Goal: Browse casually: Explore the website without a specific task or goal

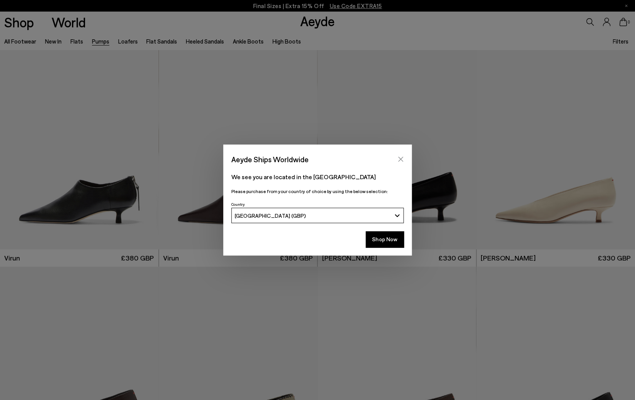
click at [403, 161] on icon "Close" at bounding box center [401, 159] width 5 height 5
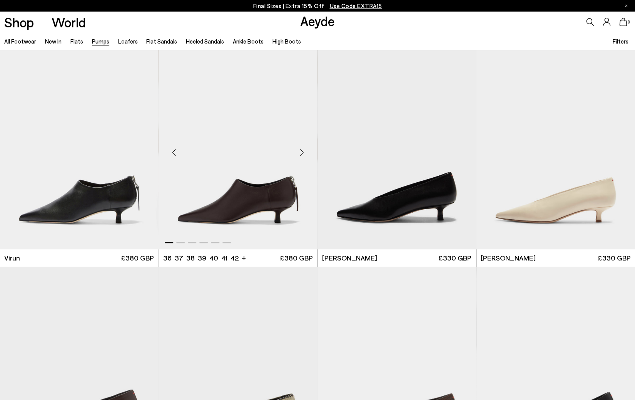
click at [301, 153] on div "Next slide" at bounding box center [301, 152] width 23 height 23
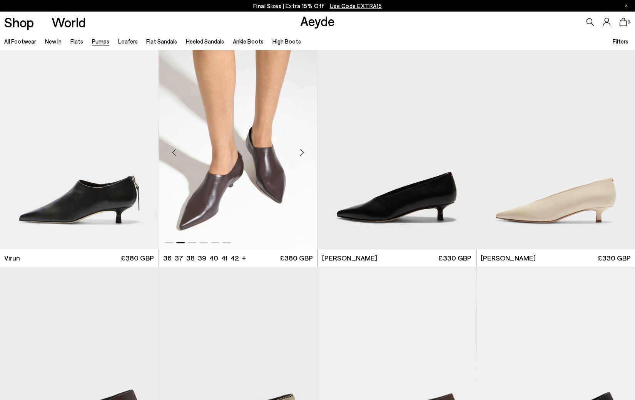
click at [301, 153] on div "Next slide" at bounding box center [301, 152] width 23 height 23
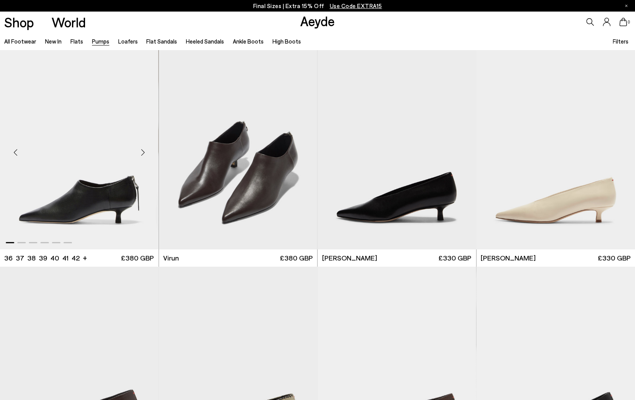
click at [145, 152] on div "Next slide" at bounding box center [143, 152] width 23 height 23
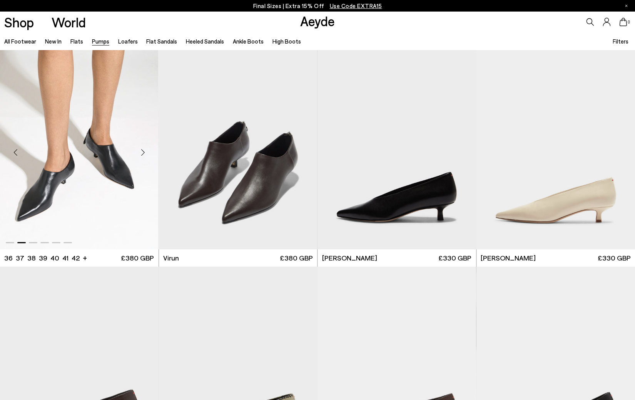
click at [145, 152] on div "Next slide" at bounding box center [143, 152] width 23 height 23
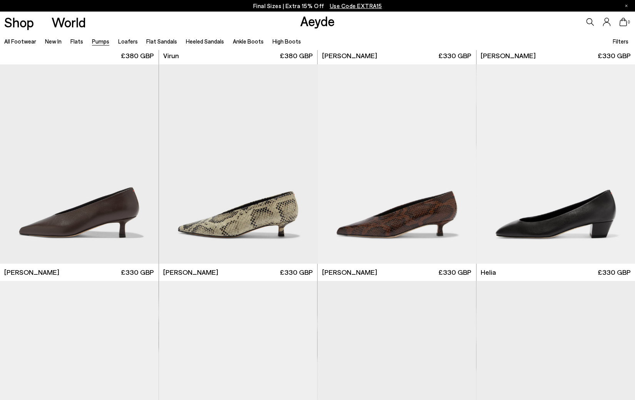
scroll to position [209, 0]
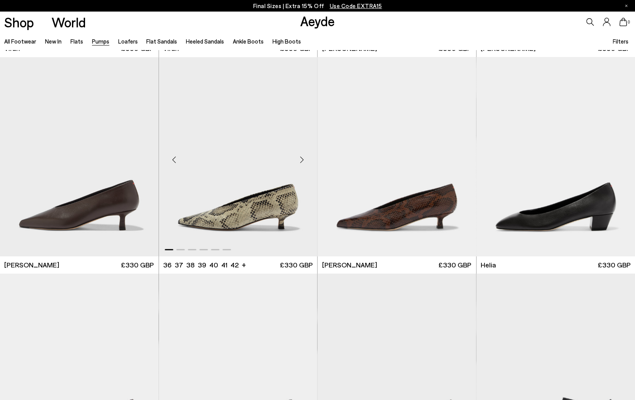
click at [300, 163] on div "Next slide" at bounding box center [301, 159] width 23 height 23
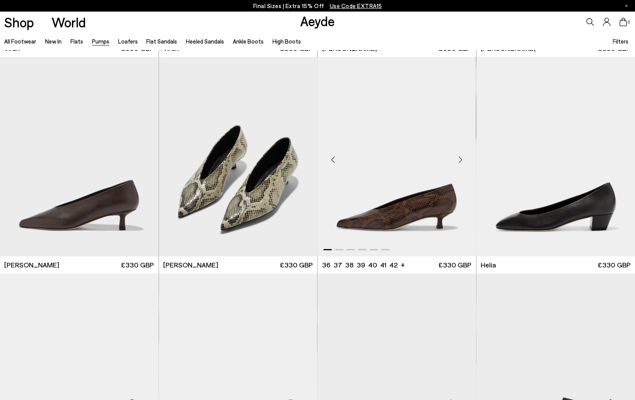
click at [457, 157] on div "Next slide" at bounding box center [460, 159] width 23 height 23
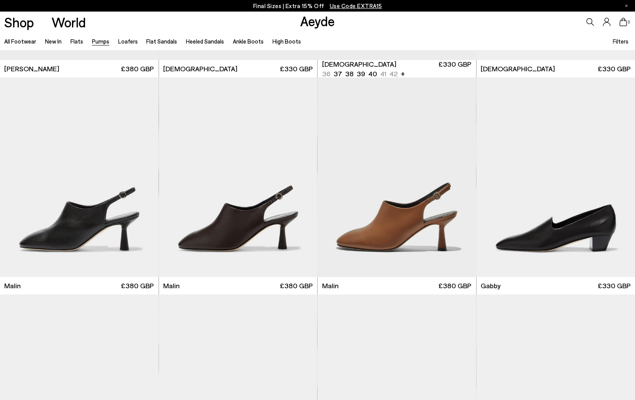
scroll to position [1057, 0]
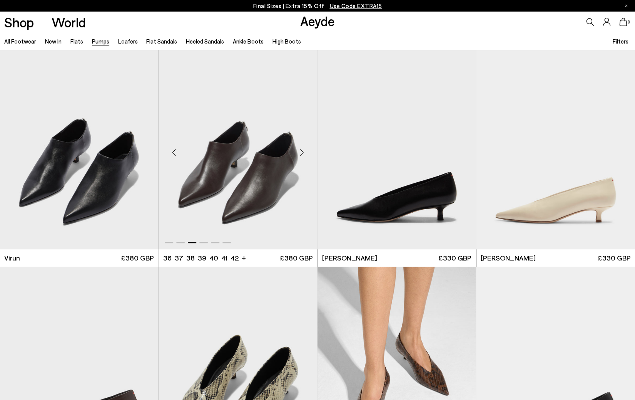
click at [305, 152] on div "Next slide" at bounding box center [301, 152] width 23 height 23
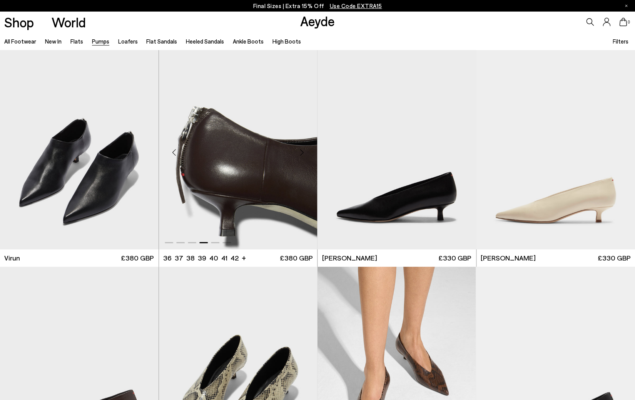
click at [305, 152] on div "Next slide" at bounding box center [301, 152] width 23 height 23
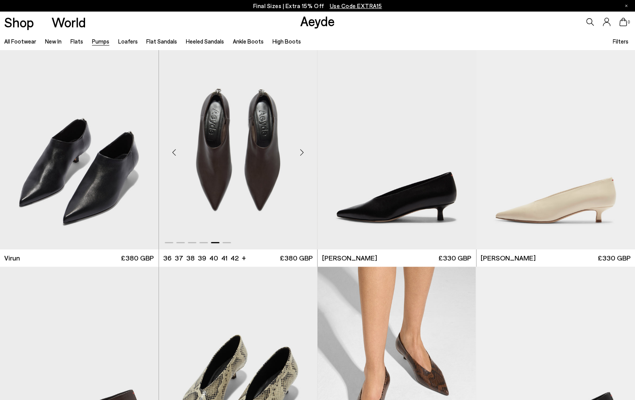
click at [305, 152] on div "Next slide" at bounding box center [301, 152] width 23 height 23
